Goal: Transaction & Acquisition: Book appointment/travel/reservation

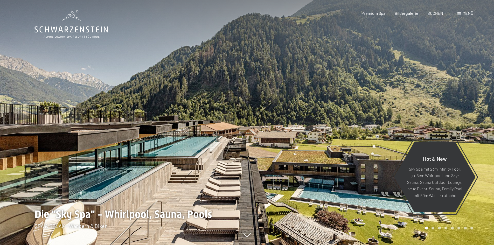
click at [462, 12] on span "Menü" at bounding box center [467, 13] width 11 height 5
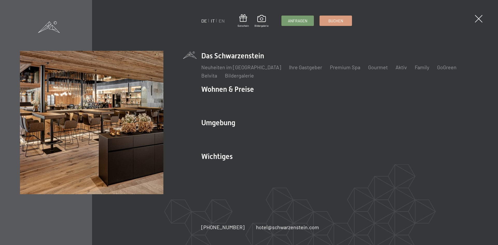
click at [213, 22] on link "IT" at bounding box center [213, 21] width 4 height 6
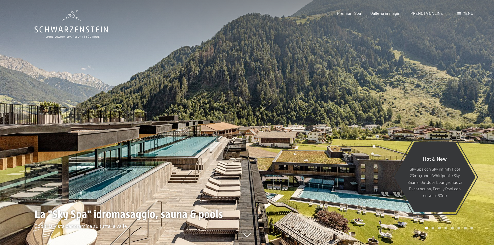
click at [466, 11] on span "Menu" at bounding box center [467, 13] width 11 height 5
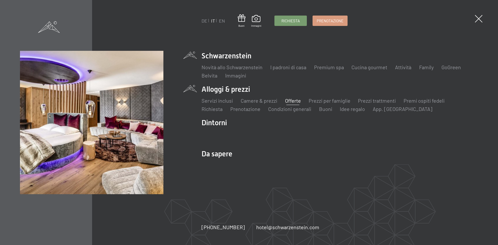
click at [286, 100] on link "Offerte" at bounding box center [293, 100] width 16 height 6
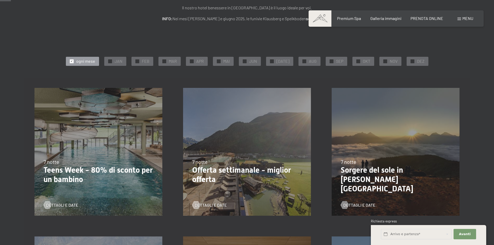
scroll to position [78, 0]
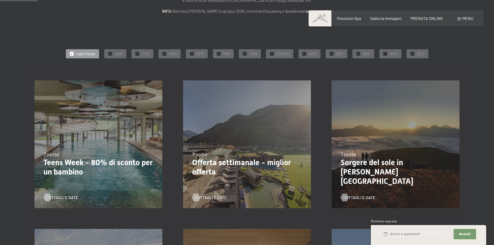
click at [56, 166] on p "Teens Week - 80% di sconto per un bambino" at bounding box center [99, 167] width 110 height 19
click at [61, 198] on span "Dettagli e Date" at bounding box center [67, 198] width 32 height 6
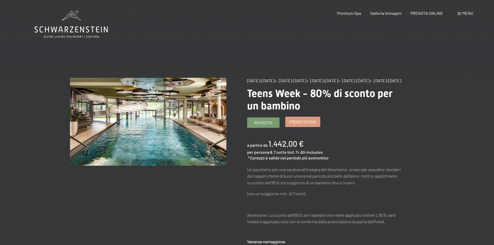
click at [309, 125] on span "Prenotazione" at bounding box center [302, 121] width 27 height 5
click at [296, 125] on span "Prenotazione" at bounding box center [302, 121] width 27 height 5
click at [302, 125] on span "Prenotazione" at bounding box center [302, 121] width 27 height 5
click at [296, 125] on span "Prenotazione" at bounding box center [302, 121] width 27 height 5
click at [294, 125] on span "Prenotazione" at bounding box center [302, 121] width 27 height 5
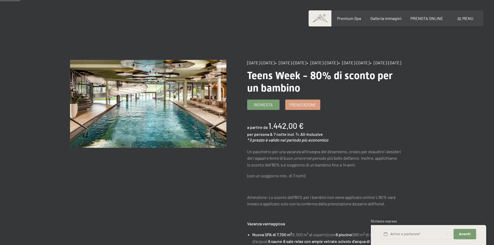
scroll to position [26, 0]
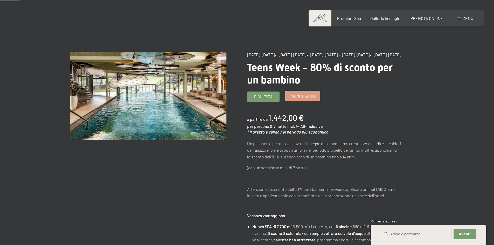
click at [297, 99] on span "Prenotazione" at bounding box center [302, 95] width 27 height 5
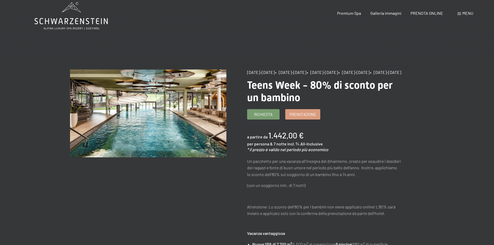
scroll to position [0, 0]
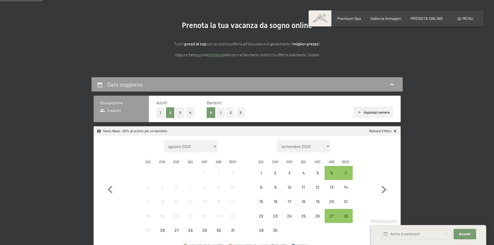
scroll to position [52, 0]
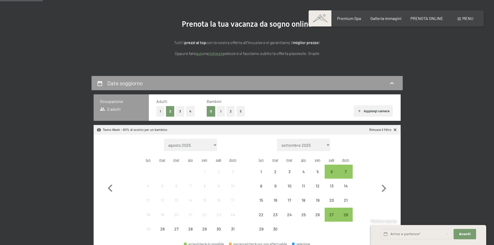
click at [229, 113] on button "2" at bounding box center [230, 111] width 9 height 11
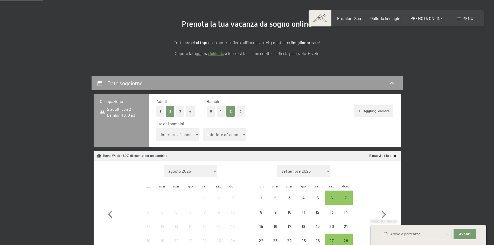
click at [194, 135] on select "inferiore a 1 anno 1 anno 2 anni 3 anni 4 anni 5 anni 6 anni 7 anni 8 anni 9 an…" at bounding box center [177, 134] width 43 height 12
select select "12"
click at [156, 128] on select "inferiore a 1 anno 1 anno 2 anni 3 anni 4 anni 5 anni 6 anni 7 anni 8 anni 9 an…" at bounding box center [177, 134] width 43 height 12
click at [212, 135] on span "Consenso marketing*" at bounding box center [216, 137] width 39 height 5
click at [195, 135] on input "Consenso marketing*" at bounding box center [192, 137] width 5 height 5
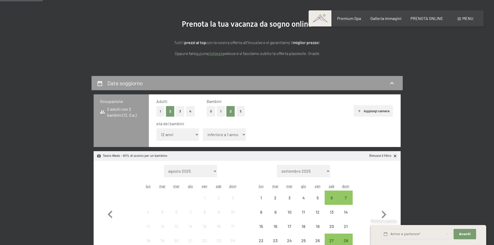
click at [212, 135] on span "Consenso marketing*" at bounding box center [216, 137] width 39 height 5
click at [195, 135] on input "Consenso marketing*" at bounding box center [192, 137] width 5 height 5
checkbox input "false"
click at [240, 135] on select "inferiore a 1 anno 1 anno 2 anni 3 anni 4 anni 5 anni 6 anni 7 anni 8 anni 9 an…" at bounding box center [224, 134] width 43 height 12
select select "11"
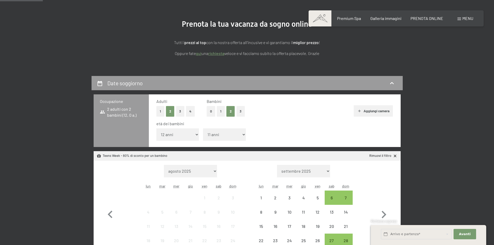
click at [203, 128] on select "inferiore a 1 anno 1 anno 2 anni 3 anni 4 anni 5 anni 6 anni 7 anni 8 anni 9 an…" at bounding box center [224, 134] width 43 height 12
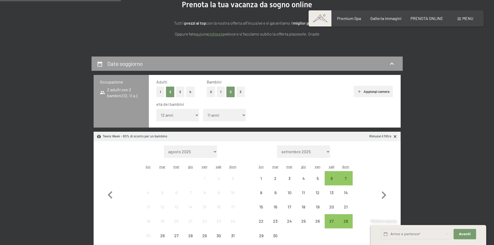
scroll to position [156, 0]
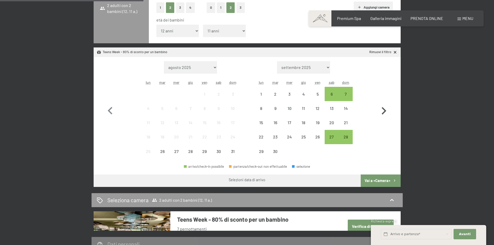
click at [383, 112] on icon "button" at bounding box center [383, 110] width 15 height 15
select select "2025-09-01"
select select "2025-10-01"
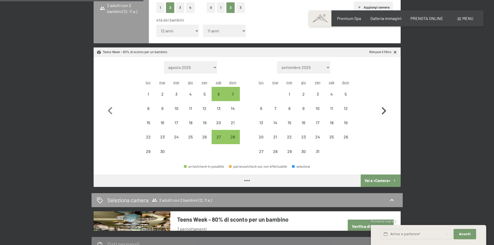
select select "2025-09-01"
select select "2025-10-01"
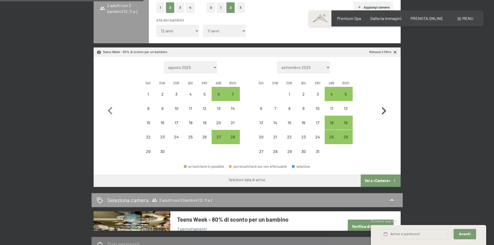
click at [383, 112] on icon "button" at bounding box center [383, 110] width 15 height 15
select select "2025-10-01"
select select "[DATE]"
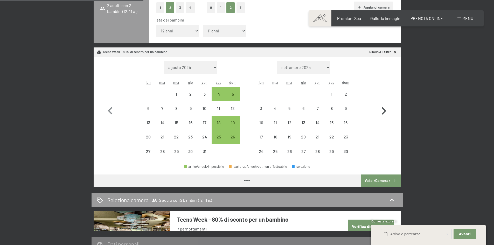
select select "2025-10-01"
select select "[DATE]"
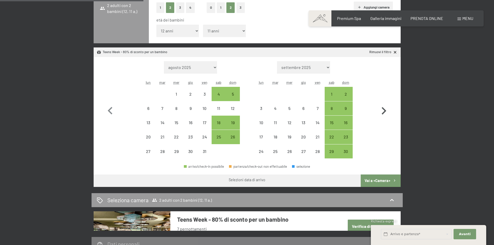
click at [383, 112] on icon "button" at bounding box center [383, 110] width 15 height 15
select select "[DATE]"
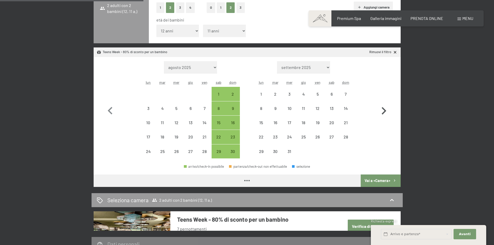
select select "[DATE]"
click at [383, 112] on icon "button" at bounding box center [383, 110] width 15 height 15
select select "[DATE]"
select select "2026-01-01"
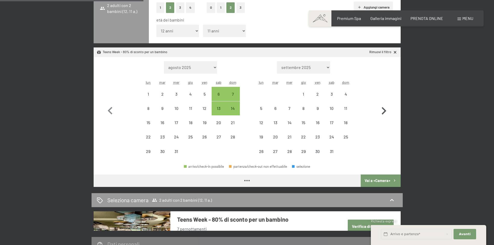
select select "[DATE]"
select select "2026-01-01"
click at [383, 112] on icon "button" at bounding box center [383, 110] width 15 height 15
select select "2026-01-01"
select select "2026-02-01"
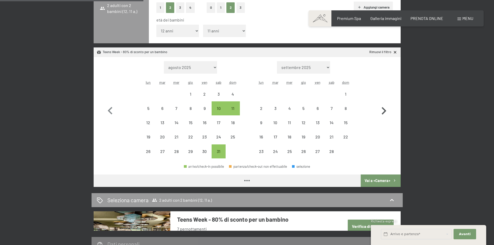
select select "2026-01-01"
select select "2026-02-01"
click at [383, 112] on icon "button" at bounding box center [383, 110] width 15 height 15
select select "2026-02-01"
select select "2026-03-01"
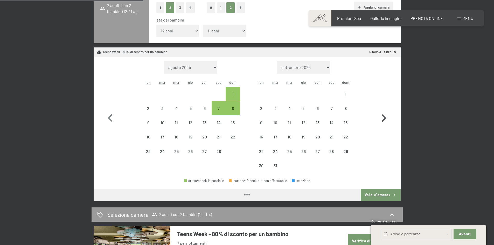
select select "2026-02-01"
select select "2026-03-01"
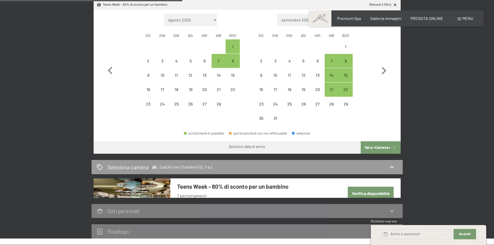
scroll to position [207, 0]
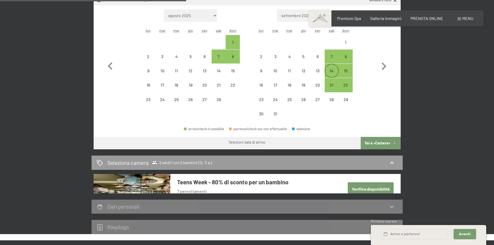
click at [331, 73] on div "14" at bounding box center [331, 75] width 13 height 13
select select "2026-02-01"
select select "2026-03-01"
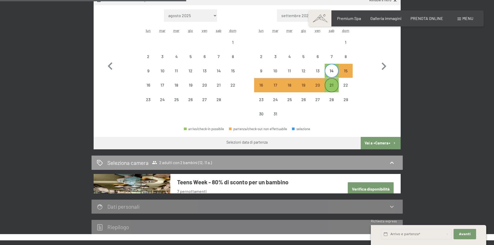
click at [332, 85] on div "21" at bounding box center [331, 89] width 13 height 13
select select "2026-02-01"
select select "2026-03-01"
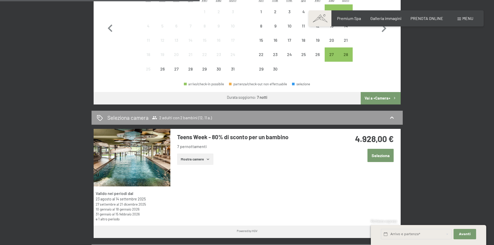
scroll to position [285, 0]
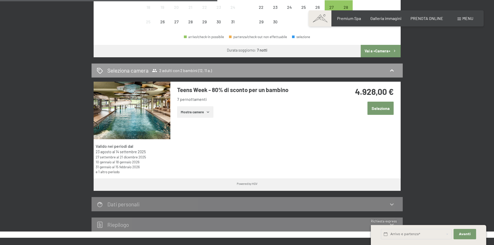
click at [195, 110] on button "Mostra camere" at bounding box center [195, 111] width 36 height 11
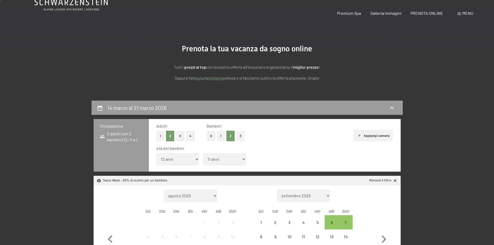
scroll to position [0, 0]
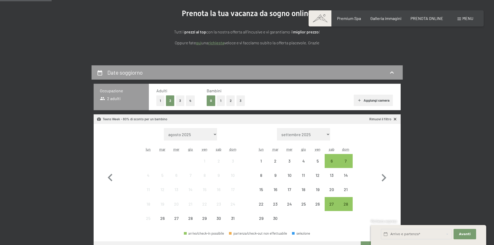
scroll to position [78, 0]
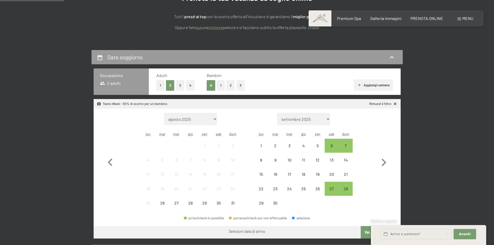
click at [228, 84] on button "2" at bounding box center [230, 85] width 9 height 11
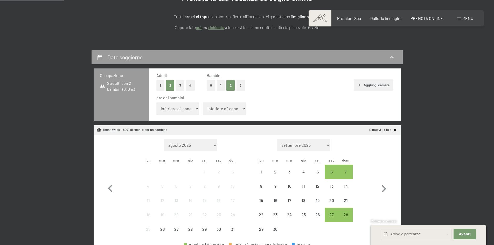
click at [184, 111] on select "inferiore a 1 anno 1 anno 2 anni 3 anni 4 anni 5 anni 6 anni 7 anni 8 anni 9 an…" at bounding box center [177, 108] width 43 height 12
select select "12"
click at [156, 102] on select "inferiore a 1 anno 1 anno 2 anni 3 anni 4 anni 5 anni 6 anni 7 anni 8 anni 9 an…" at bounding box center [177, 108] width 43 height 12
click at [226, 109] on select "inferiore a 1 anno 1 anno 2 anni 3 anni 4 anni 5 anni 6 anni 7 anni 8 anni 9 an…" at bounding box center [224, 108] width 43 height 12
select select "11"
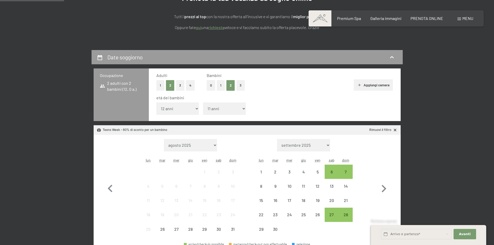
click at [203, 102] on select "inferiore a 1 anno 1 anno 2 anni 3 anni 4 anni 5 anni 6 anni 7 anni 8 anni 9 an…" at bounding box center [224, 108] width 43 height 12
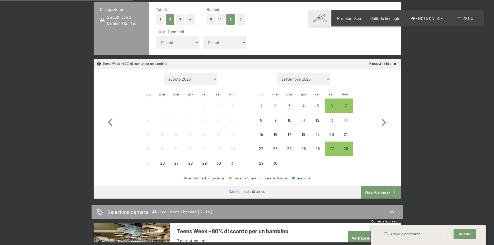
scroll to position [156, 0]
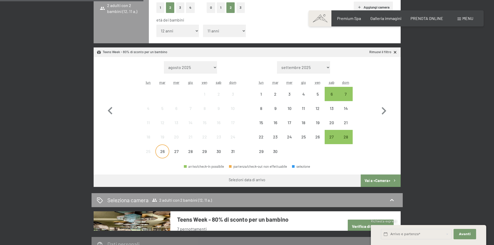
click at [162, 153] on div "26" at bounding box center [162, 155] width 13 height 13
click at [332, 96] on div "6" at bounding box center [331, 98] width 13 height 13
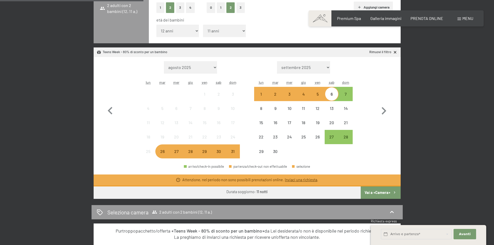
click at [162, 153] on div "26" at bounding box center [162, 155] width 13 height 13
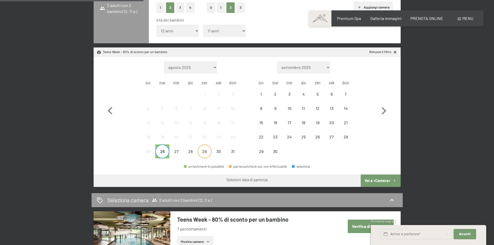
click at [203, 154] on div "29" at bounding box center [204, 155] width 13 height 13
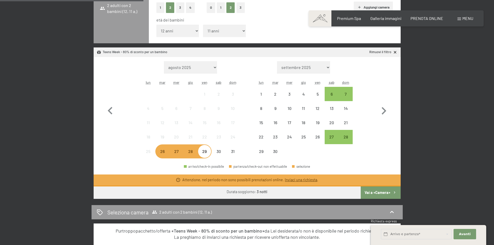
click at [203, 155] on div "29" at bounding box center [204, 155] width 13 height 13
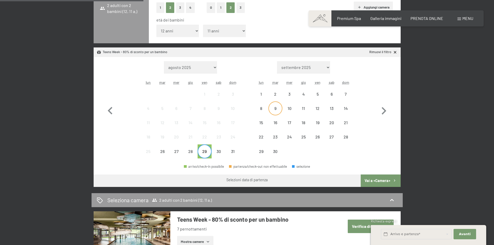
click at [274, 111] on div "9" at bounding box center [275, 112] width 13 height 13
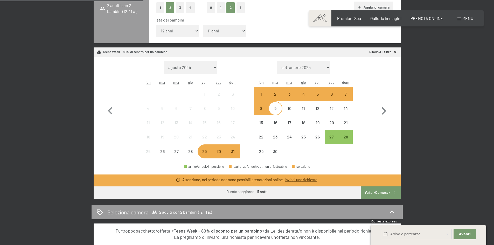
click at [204, 153] on div "29" at bounding box center [204, 155] width 13 height 13
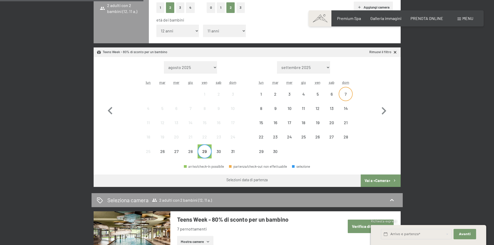
click at [340, 95] on div "7" at bounding box center [345, 98] width 13 height 13
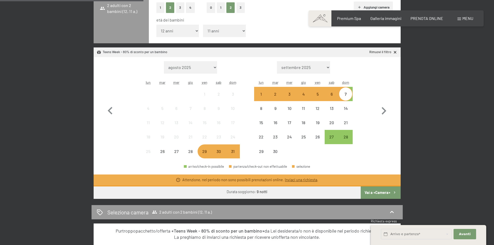
click at [220, 154] on div "30" at bounding box center [218, 155] width 13 height 13
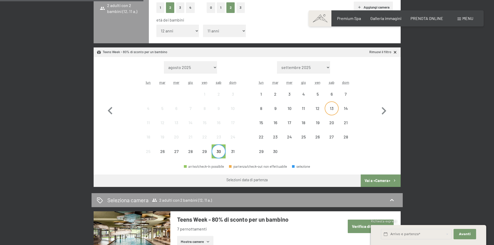
click at [331, 106] on div "13" at bounding box center [331, 112] width 13 height 13
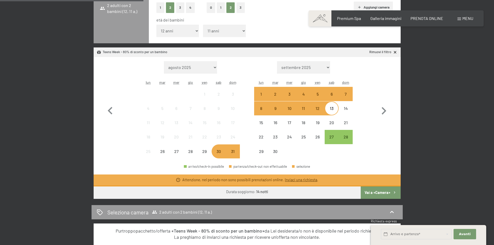
click at [218, 152] on div "30" at bounding box center [218, 155] width 13 height 13
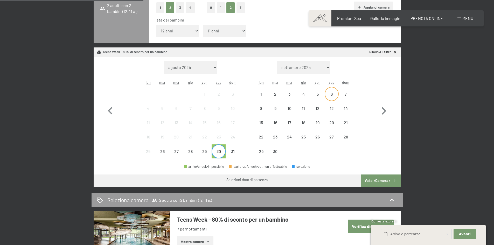
click at [333, 93] on div "6" at bounding box center [331, 98] width 13 height 13
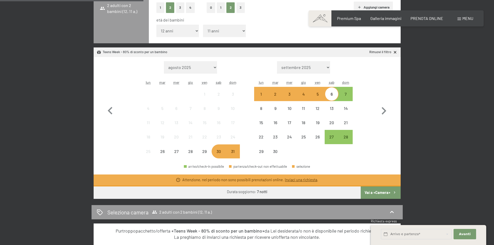
click at [216, 153] on div "30" at bounding box center [218, 155] width 13 height 13
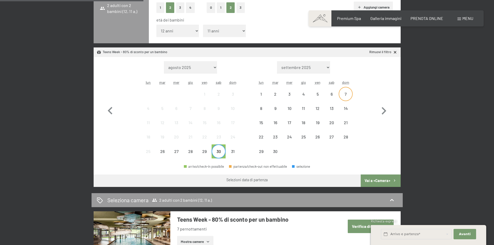
click at [345, 92] on div "7" at bounding box center [345, 98] width 13 height 13
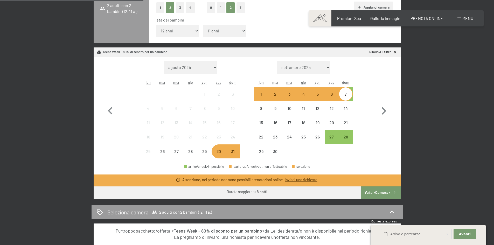
click at [219, 153] on div "30" at bounding box center [218, 155] width 13 height 13
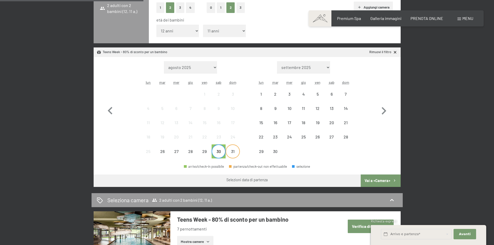
click at [232, 151] on div "31" at bounding box center [232, 155] width 13 height 13
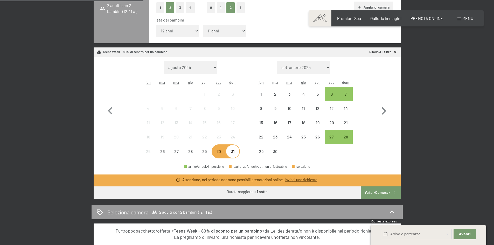
click at [232, 155] on div "31" at bounding box center [232, 155] width 13 height 13
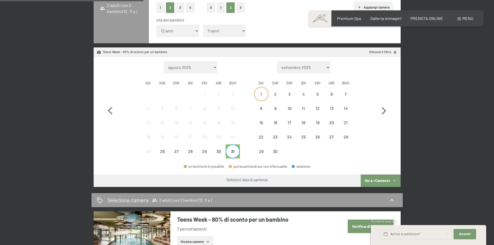
click at [259, 94] on div "1" at bounding box center [261, 98] width 13 height 13
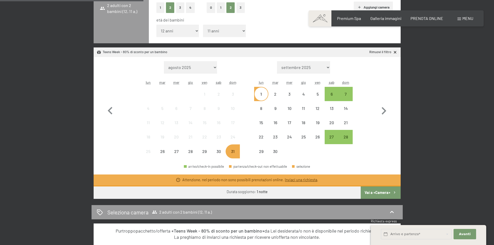
click at [232, 151] on div "31" at bounding box center [232, 155] width 13 height 13
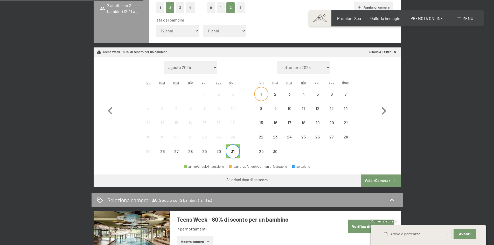
click at [263, 95] on div "1" at bounding box center [261, 98] width 13 height 13
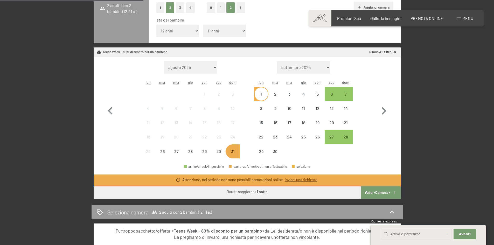
click at [263, 95] on div "1" at bounding box center [261, 98] width 13 height 13
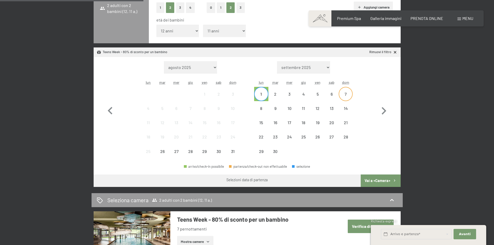
click at [348, 96] on div "7" at bounding box center [345, 98] width 13 height 13
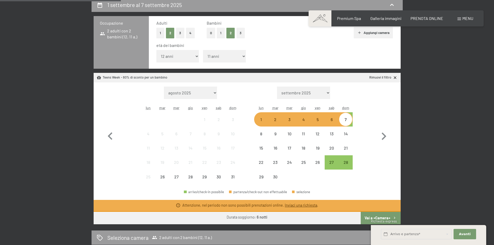
scroll to position [130, 0]
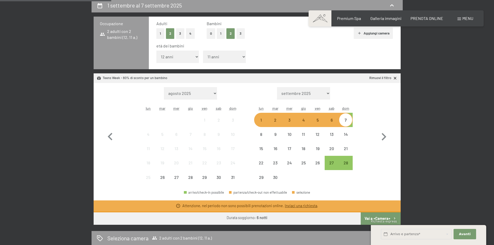
click at [261, 124] on div "1" at bounding box center [261, 124] width 13 height 13
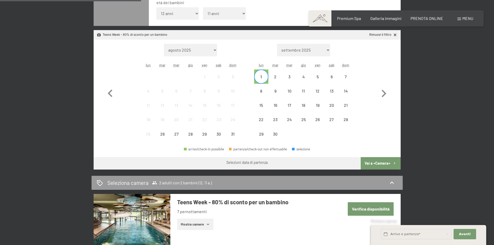
scroll to position [181, 0]
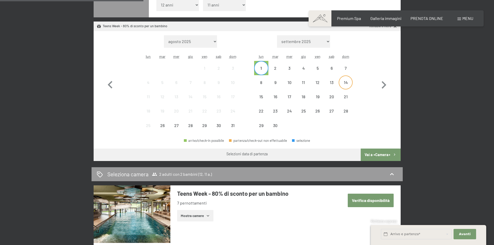
click at [345, 82] on div "14" at bounding box center [345, 86] width 13 height 13
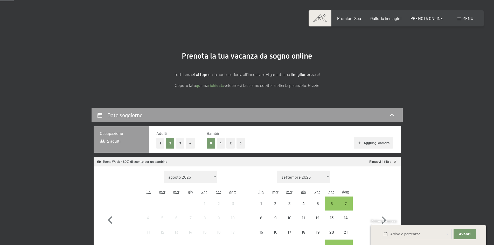
scroll to position [26, 0]
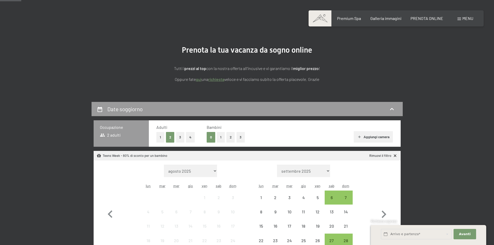
click at [232, 138] on button "2" at bounding box center [230, 137] width 9 height 11
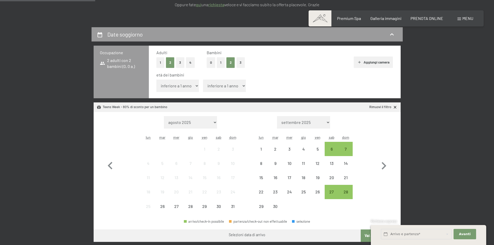
scroll to position [104, 0]
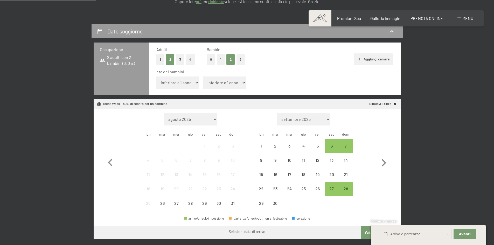
click at [179, 85] on select "inferiore a 1 anno 1 anno 2 anni 3 anni 4 anni 5 anni 6 anni 7 anni 8 anni 9 an…" at bounding box center [177, 82] width 43 height 12
select select "12"
click at [156, 76] on select "inferiore a 1 anno 1 anno 2 anni 3 anni 4 anni 5 anni 6 anni 7 anni 8 anni 9 an…" at bounding box center [177, 82] width 43 height 12
drag, startPoint x: 209, startPoint y: 83, endPoint x: 211, endPoint y: 88, distance: 5.8
click at [209, 83] on select "inferiore a 1 anno 1 anno 2 anni 3 anni 4 anni 5 anni 6 anni 7 anni 8 anni 9 an…" at bounding box center [224, 82] width 43 height 12
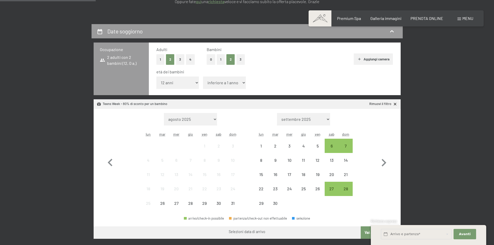
select select "11"
click at [203, 76] on select "inferiore a 1 anno 1 anno 2 anni 3 anni 4 anni 5 anni 6 anni 7 anni 8 anni 9 an…" at bounding box center [224, 82] width 43 height 12
click at [382, 165] on icon "button" at bounding box center [384, 163] width 5 height 8
select select "[DATE]"
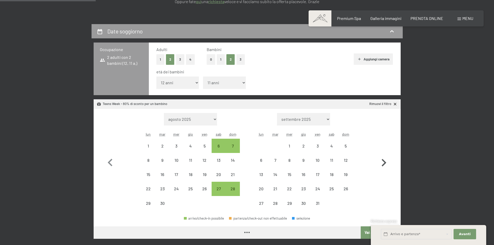
select select "[DATE]"
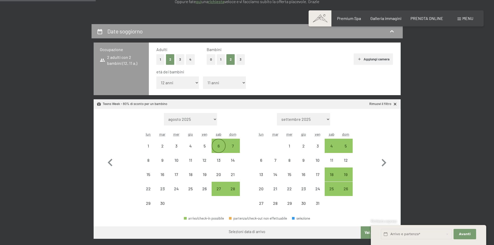
click at [215, 147] on div "6" at bounding box center [218, 150] width 13 height 13
select select "[DATE]"
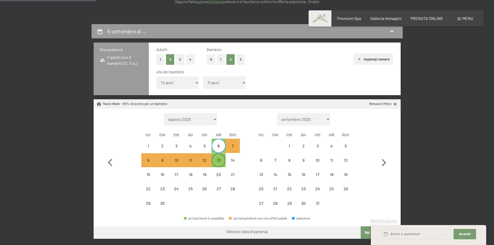
click at [218, 160] on div "13" at bounding box center [218, 164] width 13 height 13
select select "[DATE]"
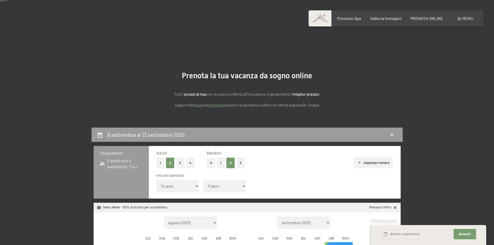
scroll to position [0, 0]
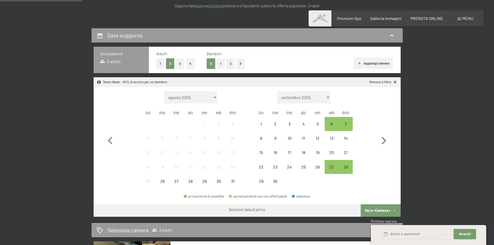
scroll to position [104, 0]
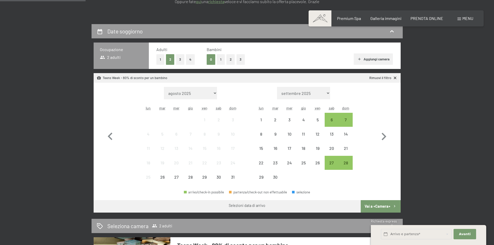
click at [229, 61] on button "2" at bounding box center [230, 59] width 9 height 11
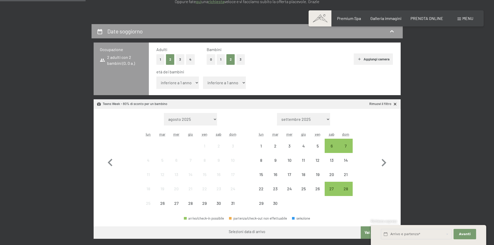
click at [185, 83] on select "inferiore a 1 anno 1 anno 2 anni 3 anni 4 anni 5 anni 6 anni 7 anni 8 anni 9 an…" at bounding box center [177, 82] width 43 height 12
select select "12"
click at [156, 76] on select "inferiore a 1 anno 1 anno 2 anni 3 anni 4 anni 5 anni 6 anni 7 anni 8 anni 9 an…" at bounding box center [177, 82] width 43 height 12
click at [215, 81] on select "inferiore a 1 anno 1 anno 2 anni 3 anni 4 anni 5 anni 6 anni 7 anni 8 anni 9 an…" at bounding box center [224, 82] width 43 height 12
select select "11"
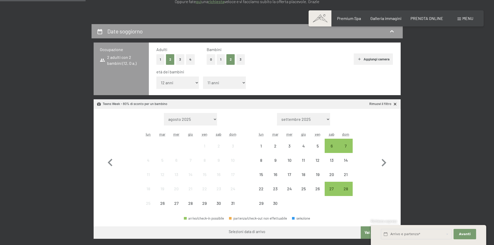
click at [203, 76] on select "inferiore a 1 anno 1 anno 2 anni 3 anni 4 anni 5 anni 6 anni 7 anni 8 anni 9 an…" at bounding box center [224, 82] width 43 height 12
click at [383, 164] on icon "button" at bounding box center [383, 162] width 15 height 15
select select "[DATE]"
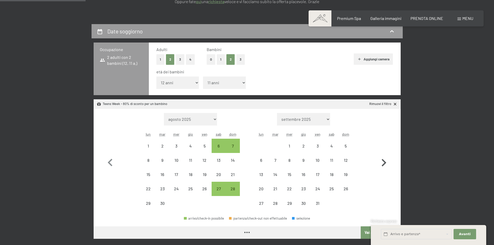
select select "[DATE]"
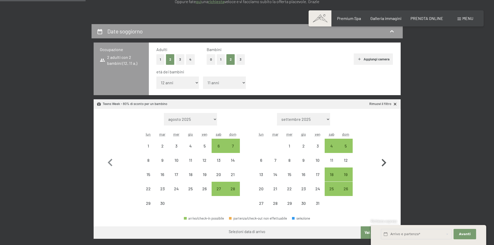
click at [383, 164] on icon "button" at bounding box center [383, 162] width 15 height 15
select select "[DATE]"
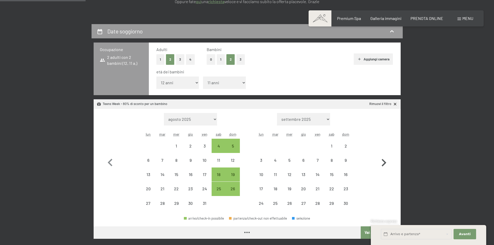
select select "[DATE]"
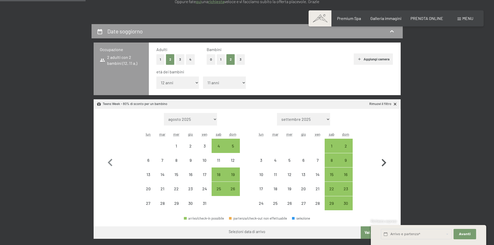
click at [383, 164] on icon "button" at bounding box center [383, 162] width 15 height 15
select select "[DATE]"
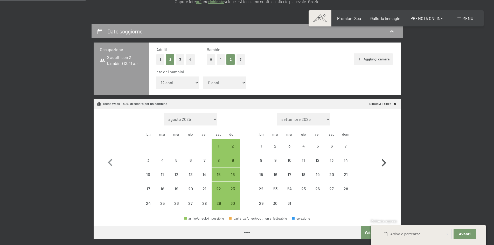
select select "[DATE]"
click at [383, 164] on icon "button" at bounding box center [383, 162] width 15 height 15
select select "[DATE]"
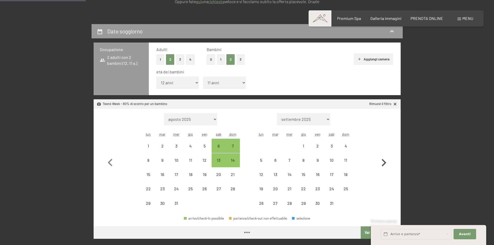
select select "[DATE]"
click at [383, 164] on icon "button" at bounding box center [383, 162] width 15 height 15
select select "[DATE]"
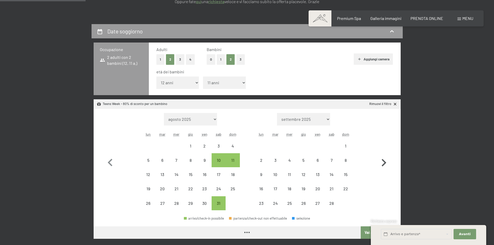
select select "[DATE]"
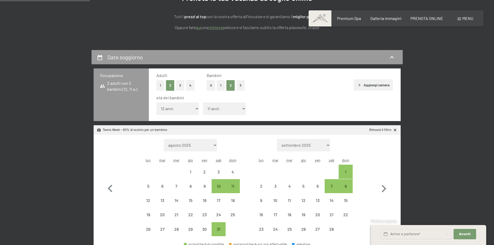
scroll to position [156, 0]
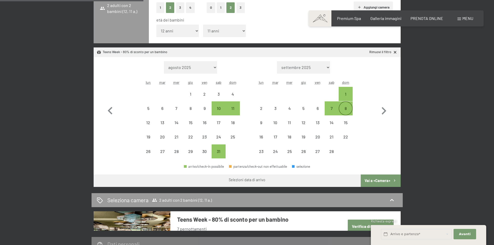
click at [347, 111] on div "8" at bounding box center [345, 112] width 13 height 13
select select "[DATE]"
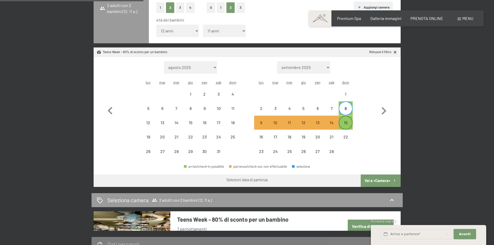
click at [346, 124] on div "15" at bounding box center [345, 127] width 13 height 13
select select "[DATE]"
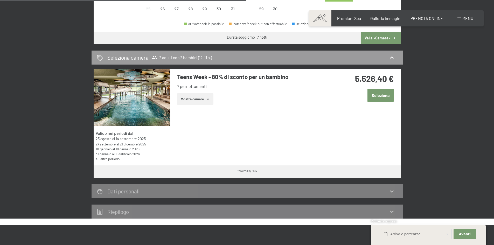
scroll to position [311, 0]
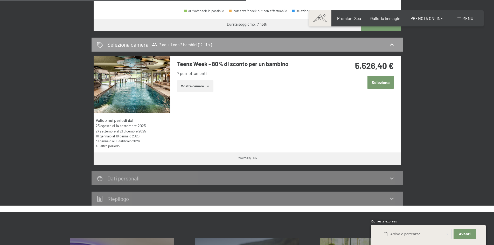
click at [188, 89] on button "Mostra camere" at bounding box center [195, 85] width 36 height 11
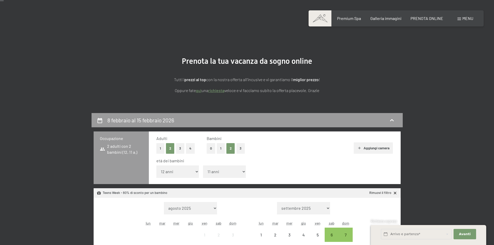
scroll to position [0, 0]
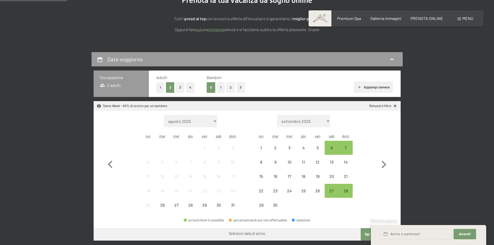
scroll to position [78, 0]
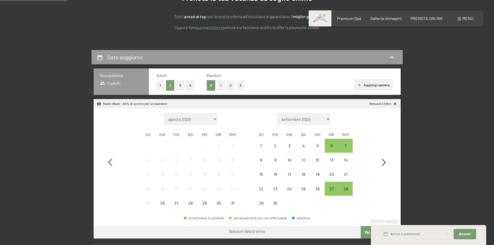
click at [229, 87] on button "2" at bounding box center [230, 85] width 9 height 11
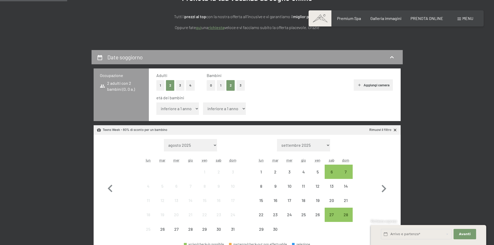
click at [187, 109] on select "inferiore a 1 anno 1 anno 2 anni 3 anni 4 anni 5 anni 6 anni 7 anni 8 anni 9 an…" at bounding box center [177, 108] width 43 height 12
select select "12"
click at [156, 102] on select "inferiore a 1 anno 1 anno 2 anni 3 anni 4 anni 5 anni 6 anni 7 anni 8 anni 9 an…" at bounding box center [177, 108] width 43 height 12
click at [208, 111] on select "inferiore a 1 anno 1 anno 2 anni 3 anni 4 anni 5 anni 6 anni 7 anni 8 anni 9 an…" at bounding box center [224, 108] width 43 height 12
select select "10"
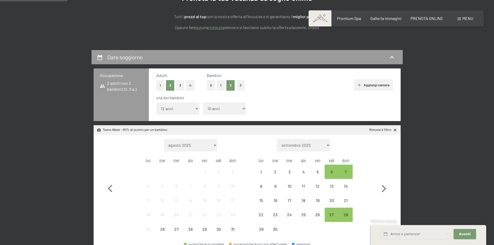
click at [203, 102] on select "inferiore a 1 anno 1 anno 2 anni 3 anni 4 anni 5 anni 6 anni 7 anni 8 anni 9 an…" at bounding box center [224, 108] width 43 height 12
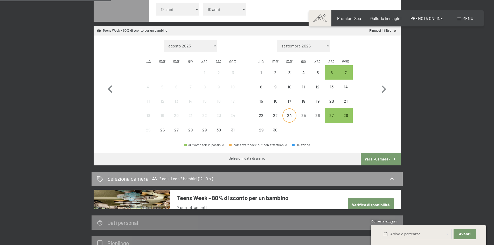
scroll to position [181, 0]
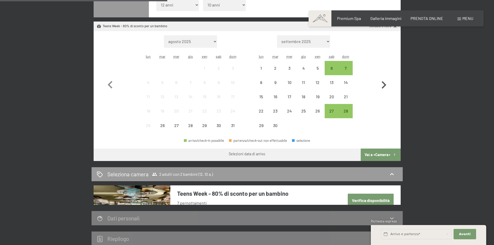
click at [385, 86] on icon "button" at bounding box center [384, 85] width 5 height 8
select select "2025-09-01"
select select "2025-10-01"
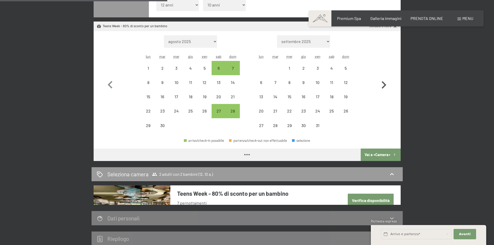
select select "2025-09-01"
select select "2025-10-01"
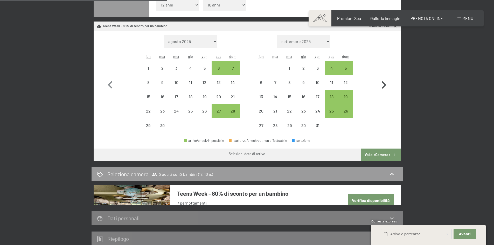
click at [385, 86] on icon "button" at bounding box center [384, 85] width 5 height 8
select select "2025-10-01"
select select "[DATE]"
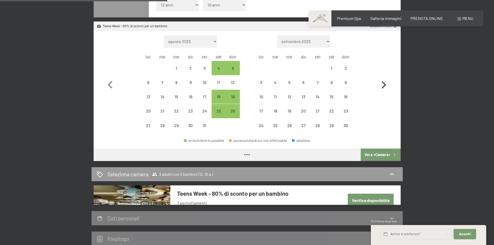
select select "2025-10-01"
select select "[DATE]"
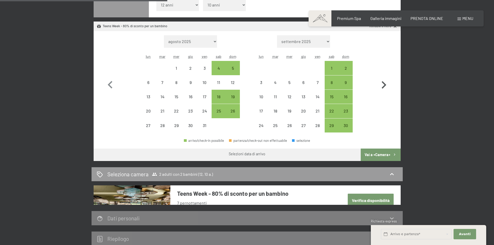
click at [385, 86] on icon "button" at bounding box center [384, 85] width 5 height 8
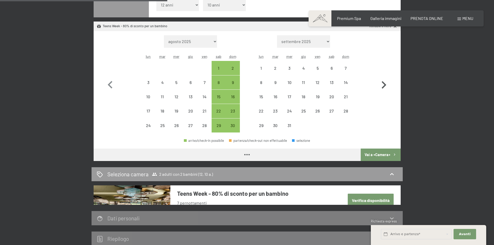
select select "[DATE]"
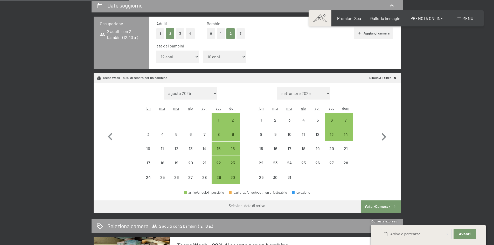
scroll to position [156, 0]
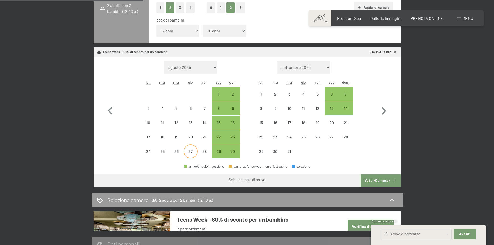
click at [190, 151] on div "27" at bounding box center [190, 155] width 13 height 13
select select "[DATE]"
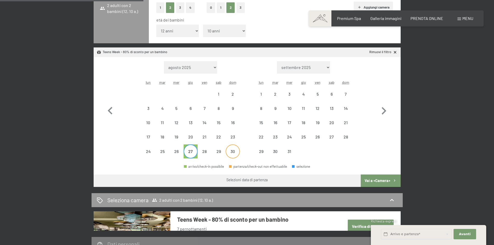
click at [231, 151] on div "30" at bounding box center [232, 155] width 13 height 13
select select "[DATE]"
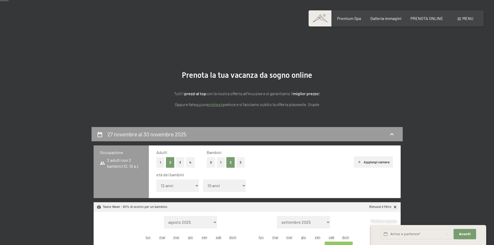
scroll to position [0, 0]
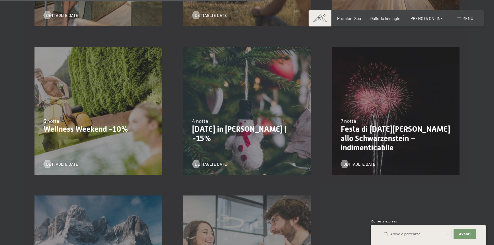
scroll to position [544, 0]
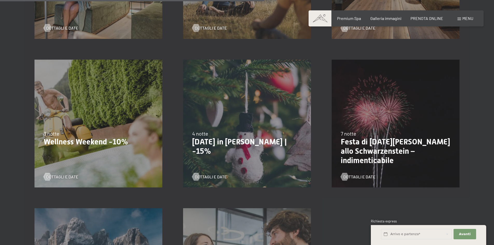
click at [75, 141] on p "Wellness Weekend -10%" at bounding box center [99, 141] width 110 height 9
click at [65, 176] on span "Dettagli e Date" at bounding box center [67, 177] width 32 height 6
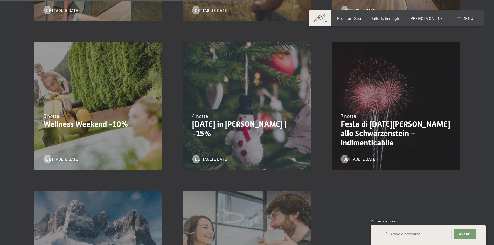
scroll to position [570, 0]
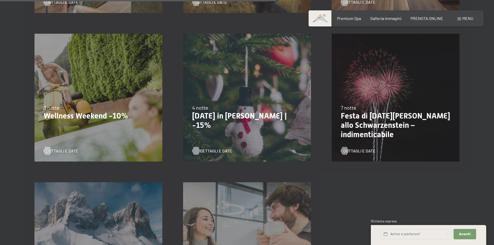
click at [207, 151] on span "Dettagli e Date" at bounding box center [216, 151] width 32 height 6
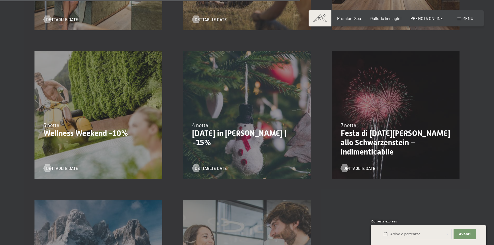
scroll to position [622, 0]
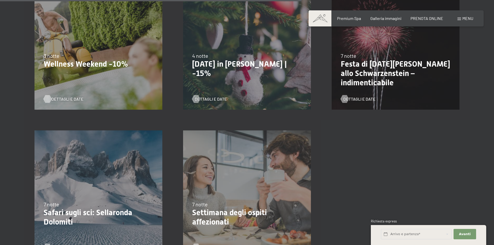
click at [59, 99] on span "Dettagli e Date" at bounding box center [67, 99] width 32 height 6
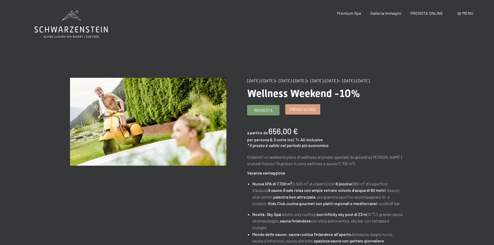
click at [302, 115] on div "Richiesta Prenotazione" at bounding box center [325, 110] width 156 height 10
click at [302, 112] on span "Prenotazione" at bounding box center [302, 109] width 27 height 5
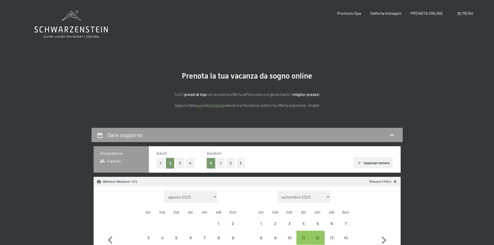
select select "[DATE]"
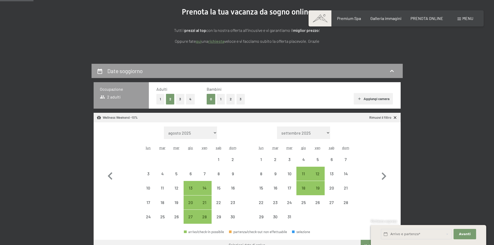
scroll to position [78, 0]
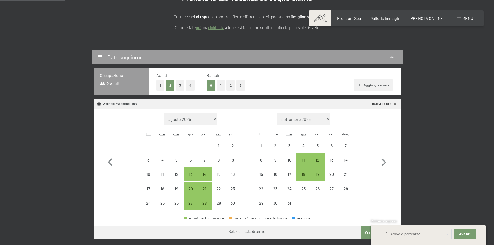
click at [229, 86] on button "2" at bounding box center [230, 85] width 9 height 11
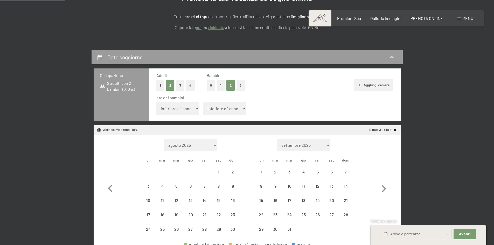
select select "[DATE]"
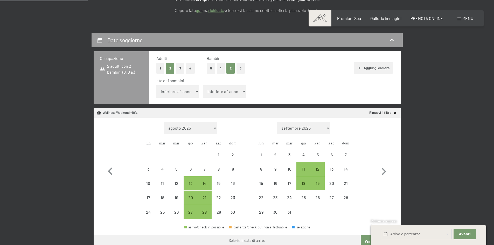
scroll to position [104, 0]
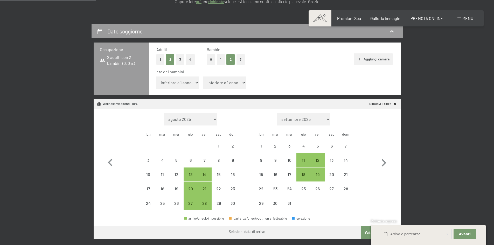
click at [181, 81] on select "inferiore a 1 anno 1 anno 2 anni 3 anni 4 anni 5 anni 6 anni 7 anni 8 anni 9 an…" at bounding box center [177, 82] width 43 height 12
select select "12"
click at [156, 76] on select "inferiore a 1 anno 1 anno 2 anni 3 anni 4 anni 5 anni 6 anni 7 anni 8 anni 9 an…" at bounding box center [177, 82] width 43 height 12
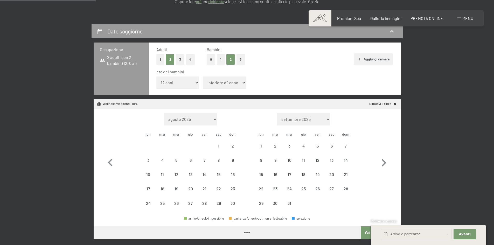
select select "[DATE]"
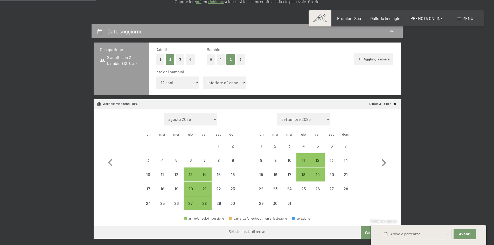
click at [222, 76] on select "inferiore a 1 anno 1 anno 2 anni 3 anni 4 anni 5 anni 6 anni 7 anni 8 anni 9 an…" at bounding box center [224, 82] width 43 height 12
select select "10"
click at [203, 76] on select "inferiore a 1 anno 1 anno 2 anni 3 anni 4 anni 5 anni 6 anni 7 anni 8 anni 9 an…" at bounding box center [224, 82] width 43 height 12
select select "[DATE]"
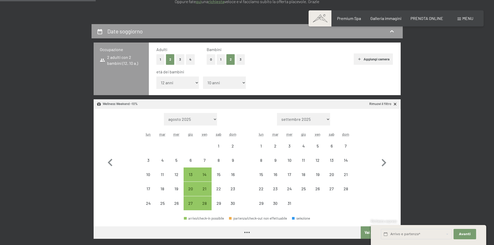
select select "[DATE]"
click at [190, 174] on div "13" at bounding box center [190, 178] width 13 height 13
select select "[DATE]"
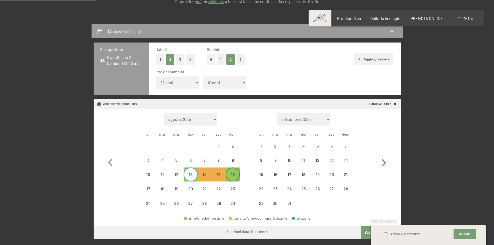
click at [233, 175] on div "16" at bounding box center [232, 178] width 13 height 13
select select "[DATE]"
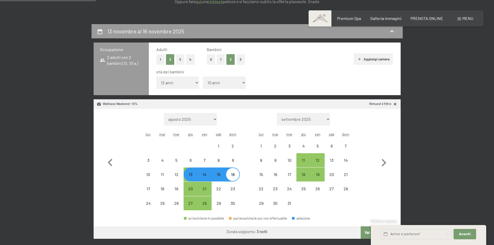
select select "[DATE]"
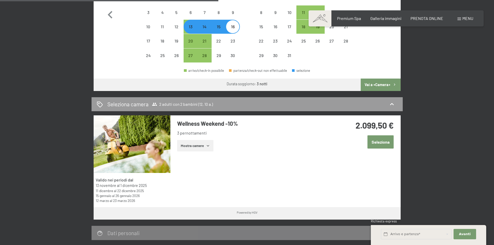
scroll to position [285, 0]
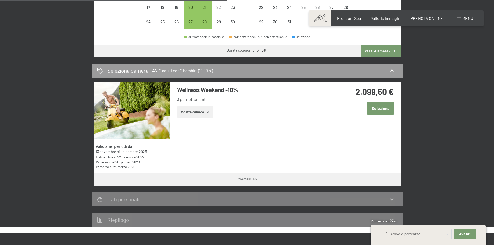
click at [208, 117] on button "Mostra camere" at bounding box center [195, 111] width 36 height 11
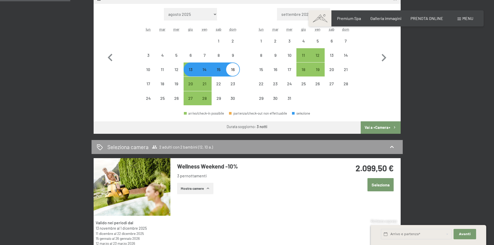
scroll to position [207, 0]
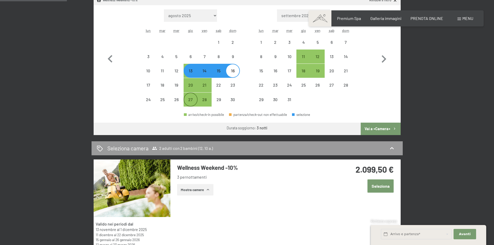
click at [189, 100] on div "27" at bounding box center [190, 103] width 13 height 13
select select "[DATE]"
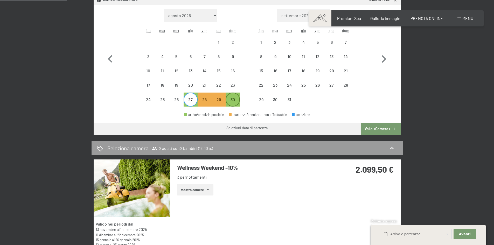
click at [229, 100] on div "30" at bounding box center [232, 103] width 13 height 13
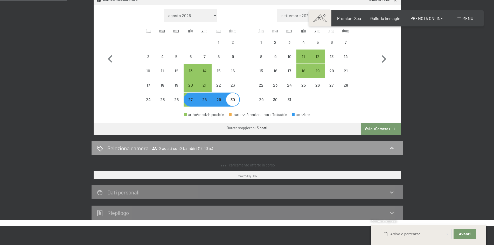
select select "[DATE]"
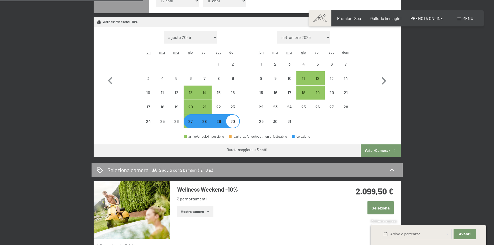
scroll to position [156, 0]
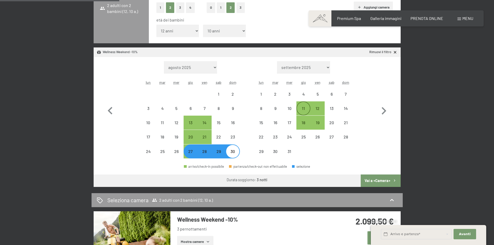
click at [304, 110] on div "11" at bounding box center [303, 112] width 13 height 13
select select "[DATE]"
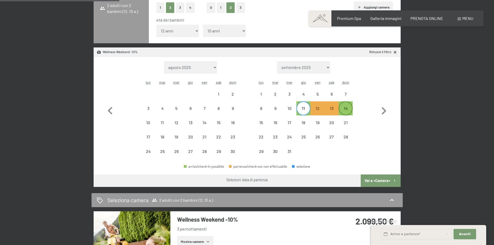
click at [350, 110] on div "14" at bounding box center [345, 112] width 13 height 13
select select "[DATE]"
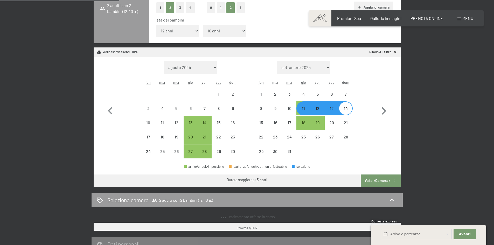
select select "[DATE]"
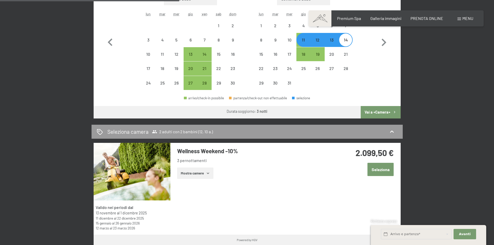
scroll to position [233, 0]
